Goal: Information Seeking & Learning: Learn about a topic

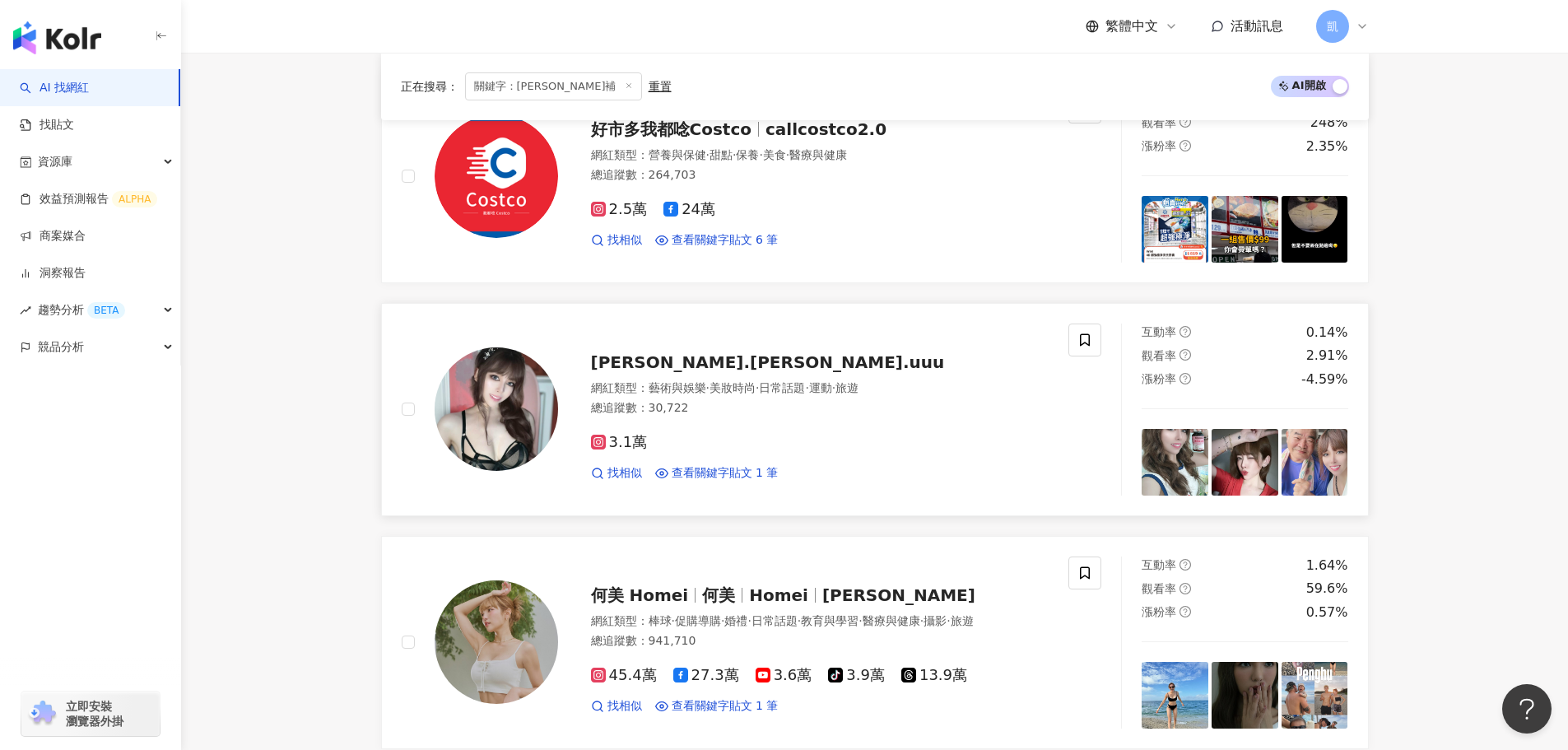
scroll to position [494, 0]
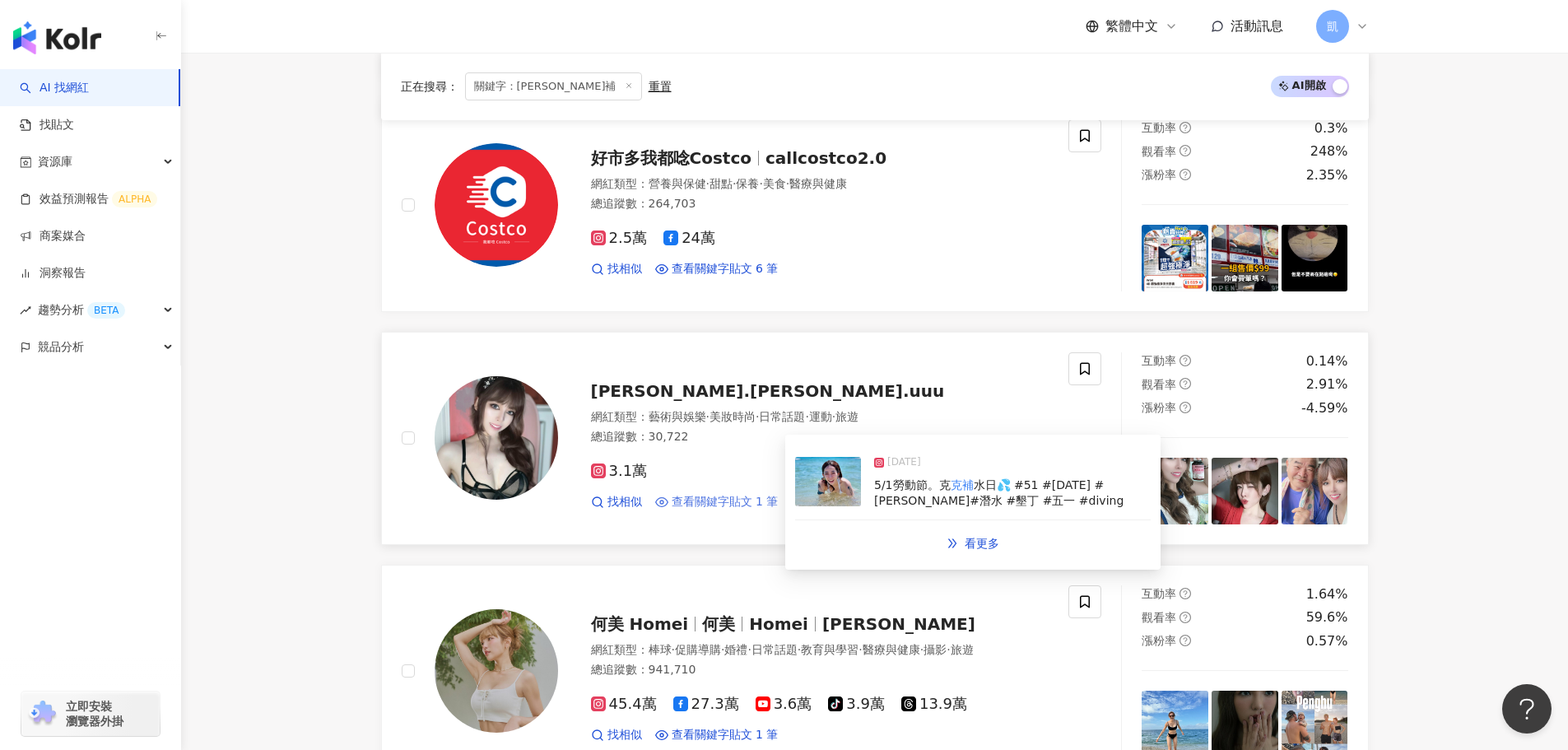
click at [761, 497] on span "查看關鍵字貼文 1 筆" at bounding box center [725, 502] width 107 height 17
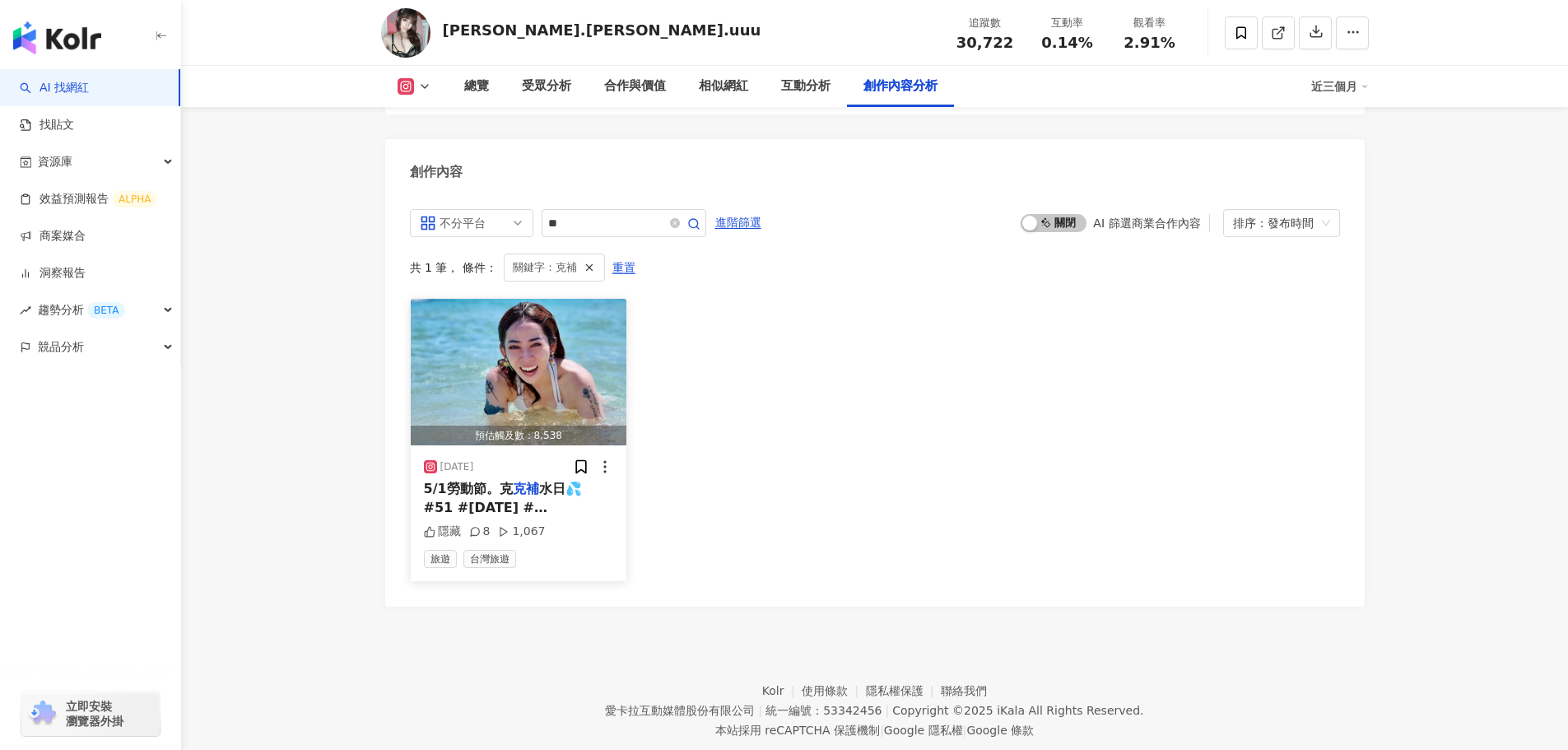
scroll to position [5024, 0]
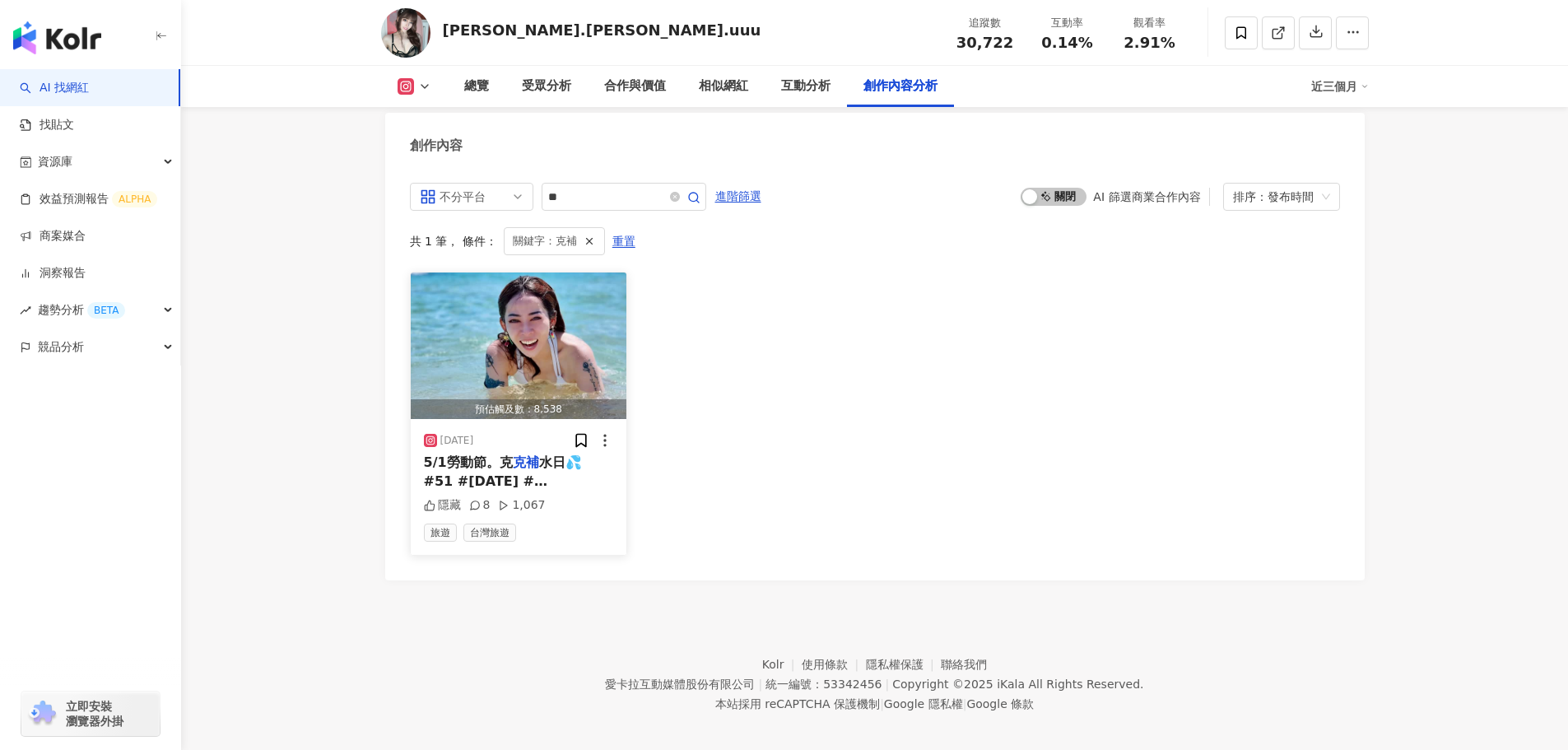
click at [529, 472] on span "水日💦 #51 #[DATE] #[PERSON_NAME]#潛水 #墾丁 #五一 #diving" at bounding box center [518, 490] width 189 height 71
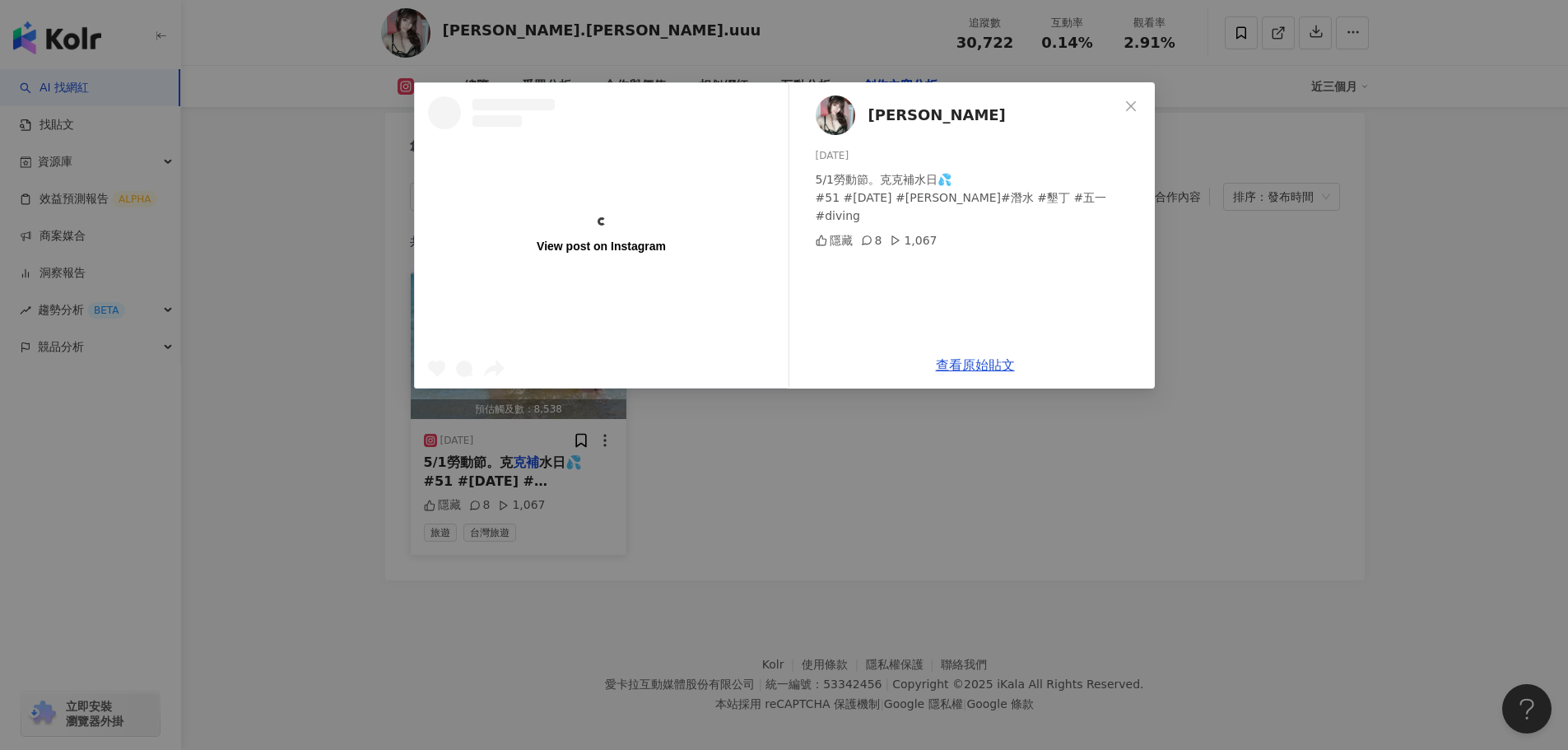
scroll to position [0, 0]
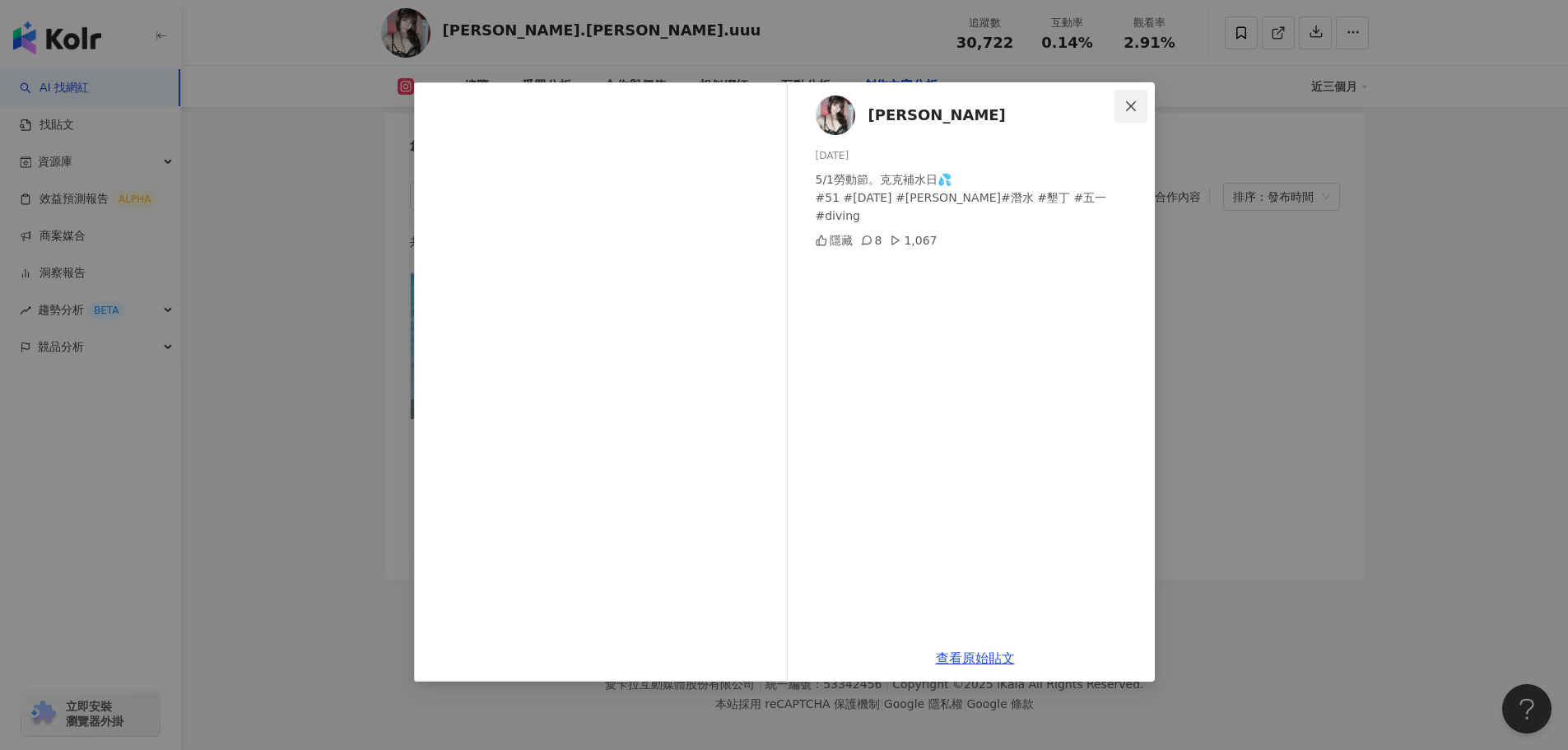
click at [1127, 108] on icon "close" at bounding box center [1131, 106] width 13 height 13
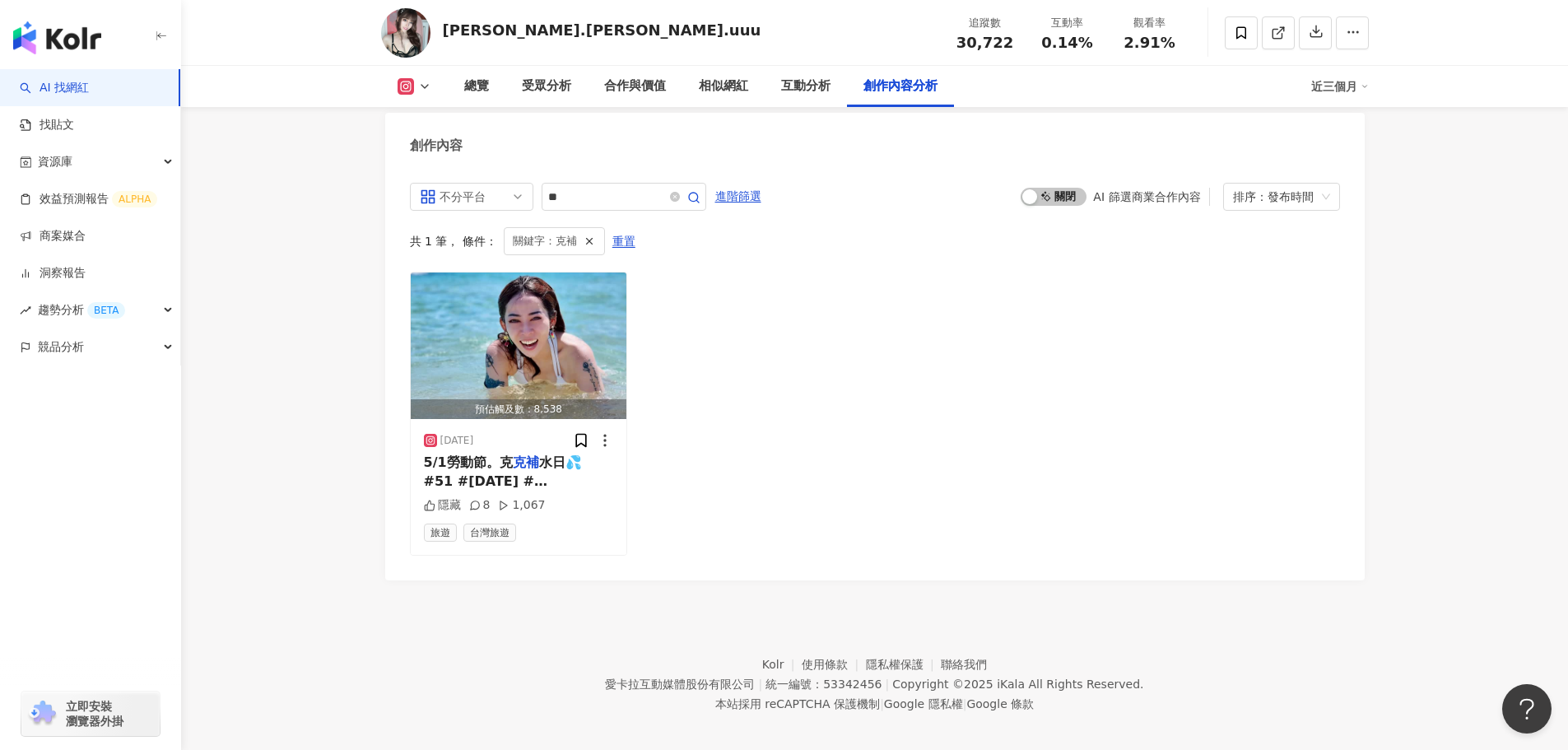
click at [715, 394] on div "預估觸及數：8,538 2025/5/1 5/1勞動節。克 克補 水日💦 #51 #勞動節 #海 #潛水 #墾丁 #五一 #diving 隱藏 8 1,067…" at bounding box center [875, 413] width 930 height 283
